Goal: Task Accomplishment & Management: Manage account settings

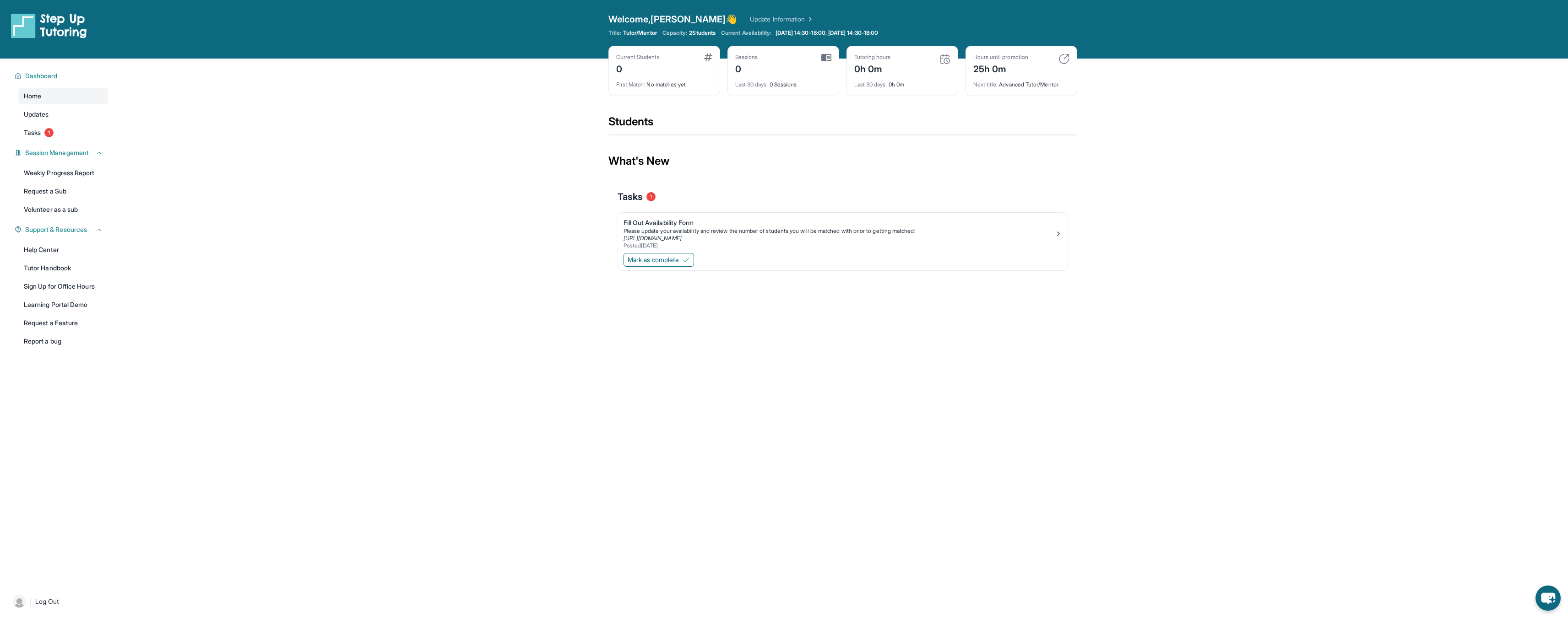
click at [370, 186] on main "Current Students 0 First Match : No matches yet Sessions 0 Last 30 days : 0 Ses…" at bounding box center [842, 182] width 1451 height 247
click at [676, 226] on div "Fill Out Availability Form" at bounding box center [839, 222] width 431 height 9
click at [678, 256] on span "Mark as complete" at bounding box center [653, 260] width 51 height 9
click at [37, 135] on span "Tasks" at bounding box center [33, 132] width 17 height 9
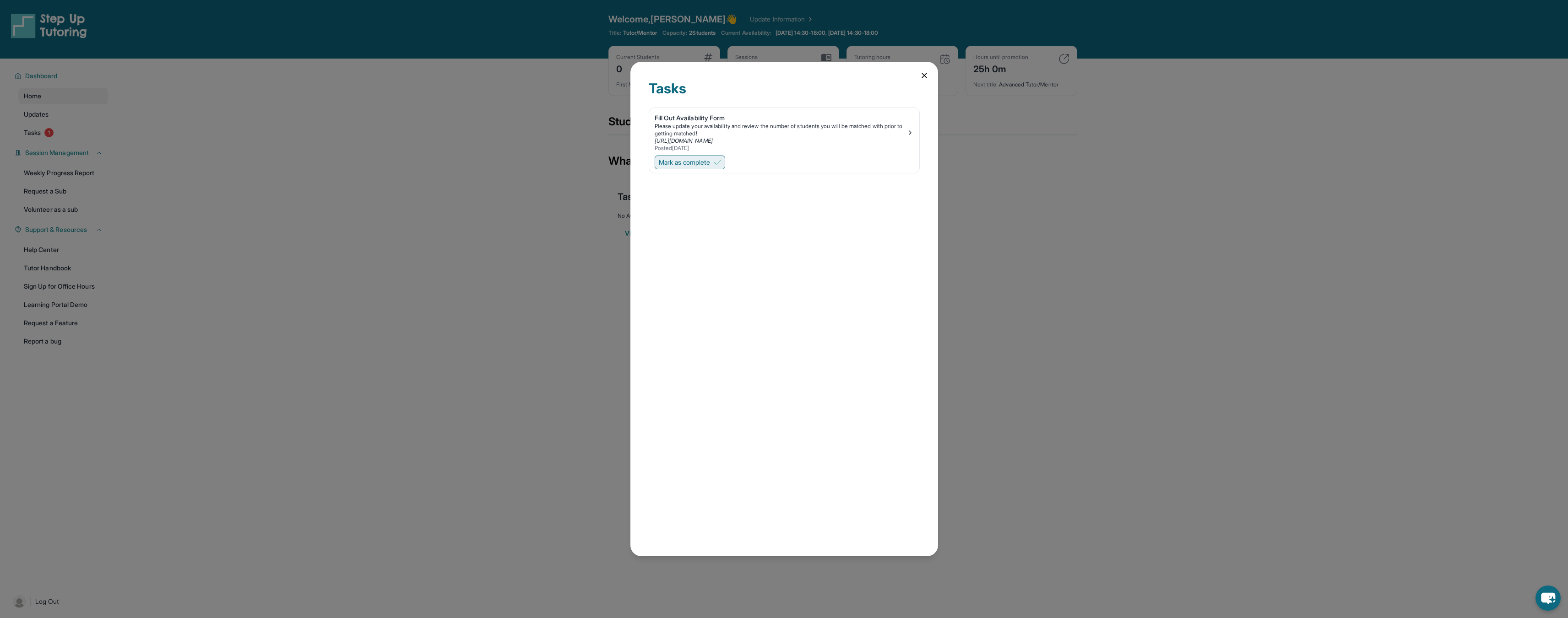
click at [695, 166] on span "Mark as complete" at bounding box center [684, 162] width 51 height 9
click at [925, 73] on icon at bounding box center [924, 75] width 9 height 9
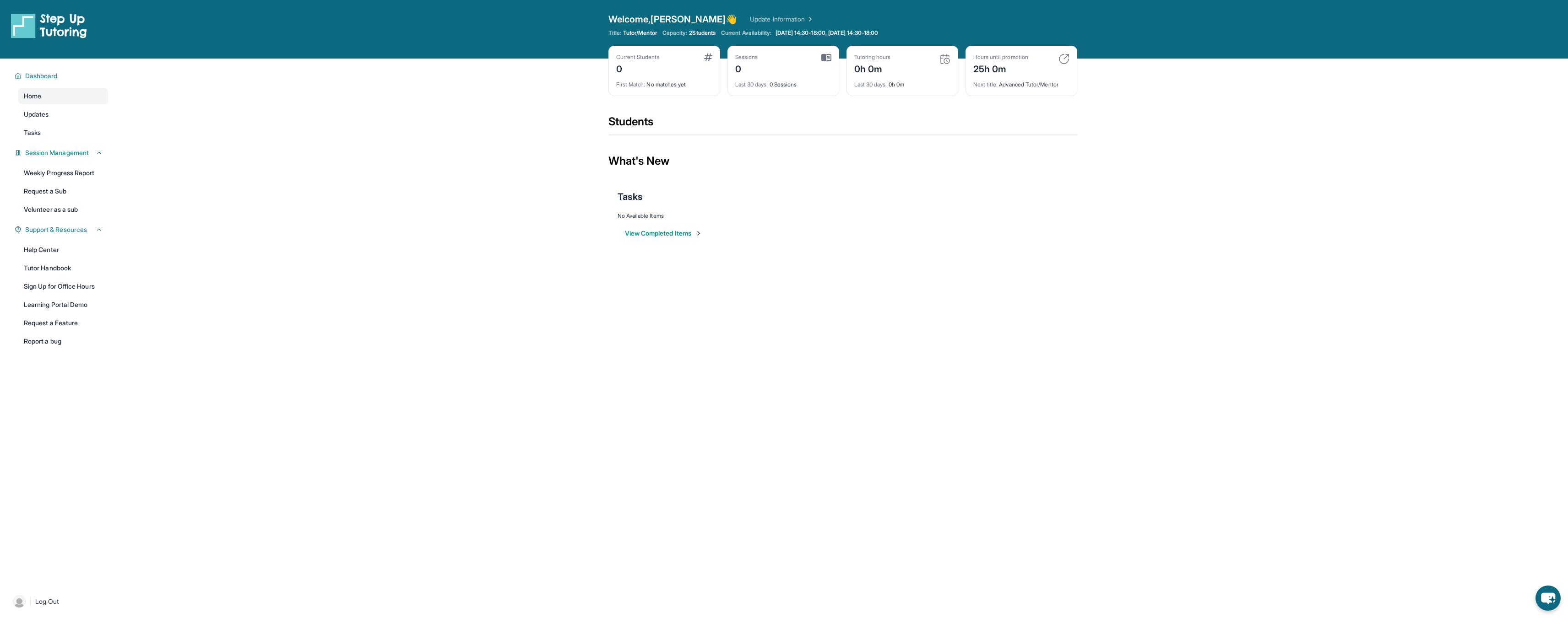
click at [185, 177] on main "Current Students 0 First Match : No matches yet Sessions 0 Last 30 days : 0 Ses…" at bounding box center [842, 159] width 1451 height 201
click at [704, 33] on span "2 Students" at bounding box center [702, 33] width 26 height 7
click at [757, 30] on span "Current Availability:" at bounding box center [746, 33] width 50 height 7
click at [815, 32] on span "[DATE] 14:30-18:00, [DATE] 14:30-18:00" at bounding box center [826, 33] width 103 height 7
